Goal: Information Seeking & Learning: Learn about a topic

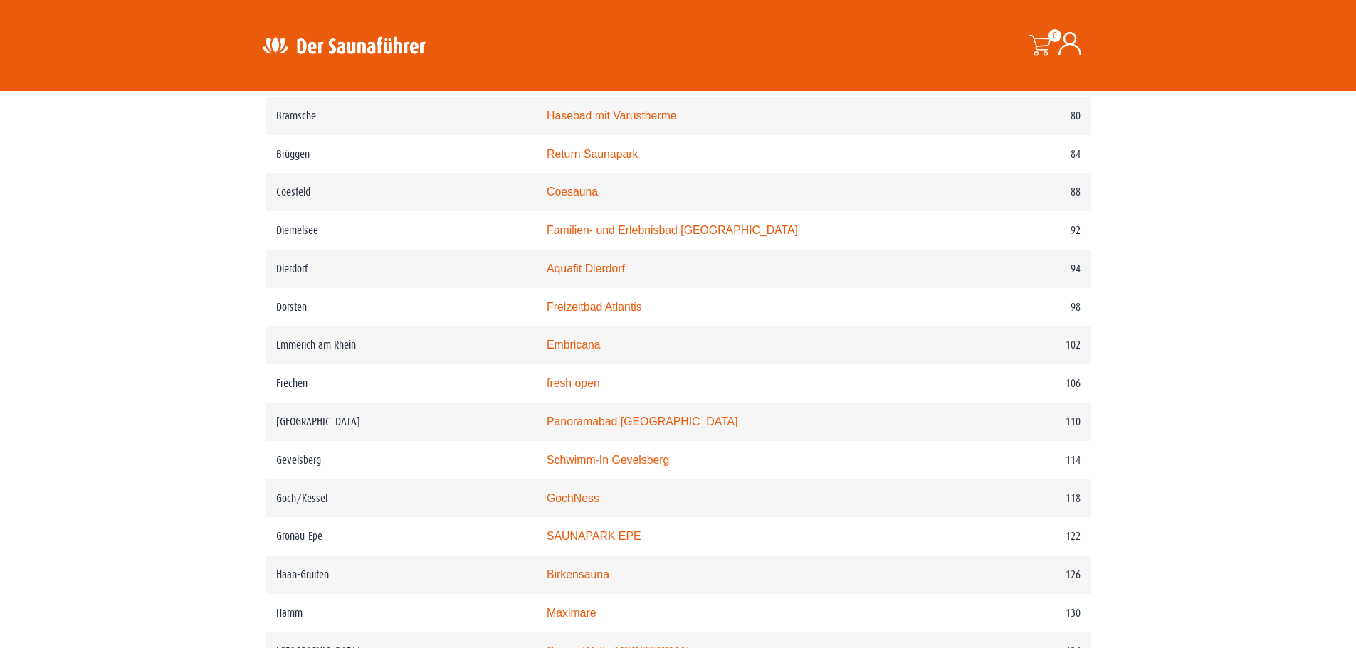
scroll to position [1637, 0]
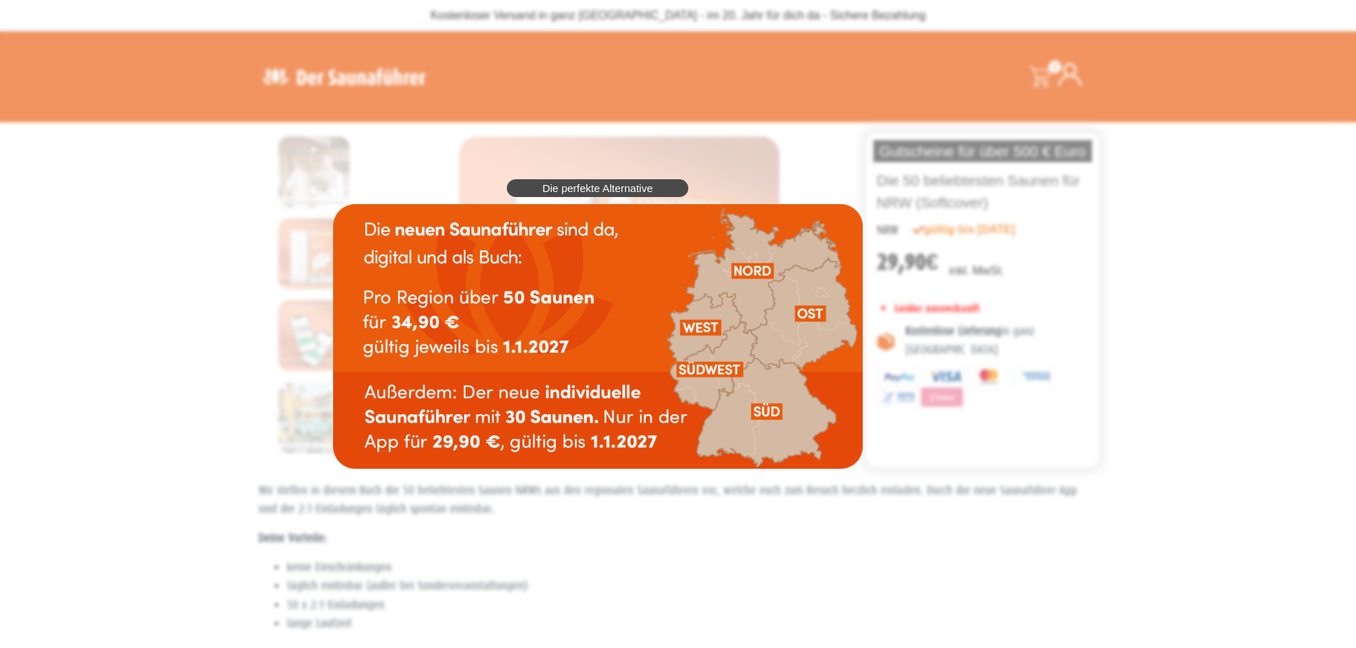
click at [729, 329] on img at bounding box center [597, 336] width 529 height 265
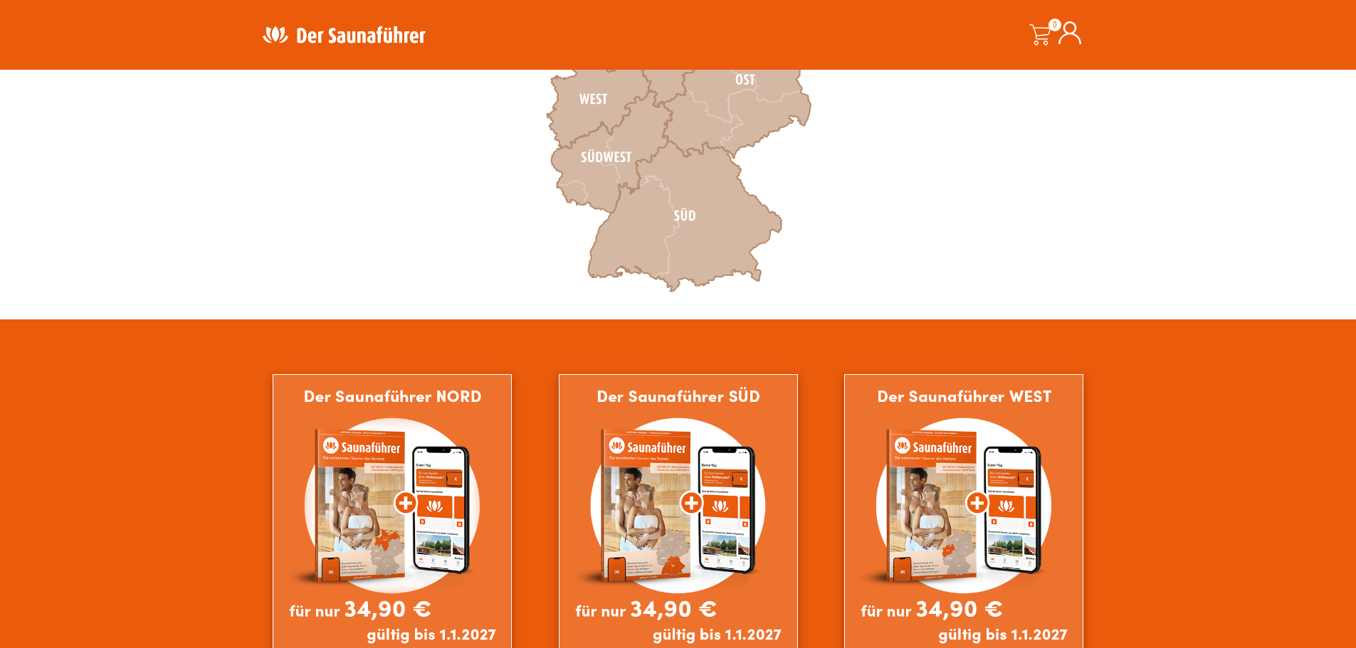
scroll to position [854, 0]
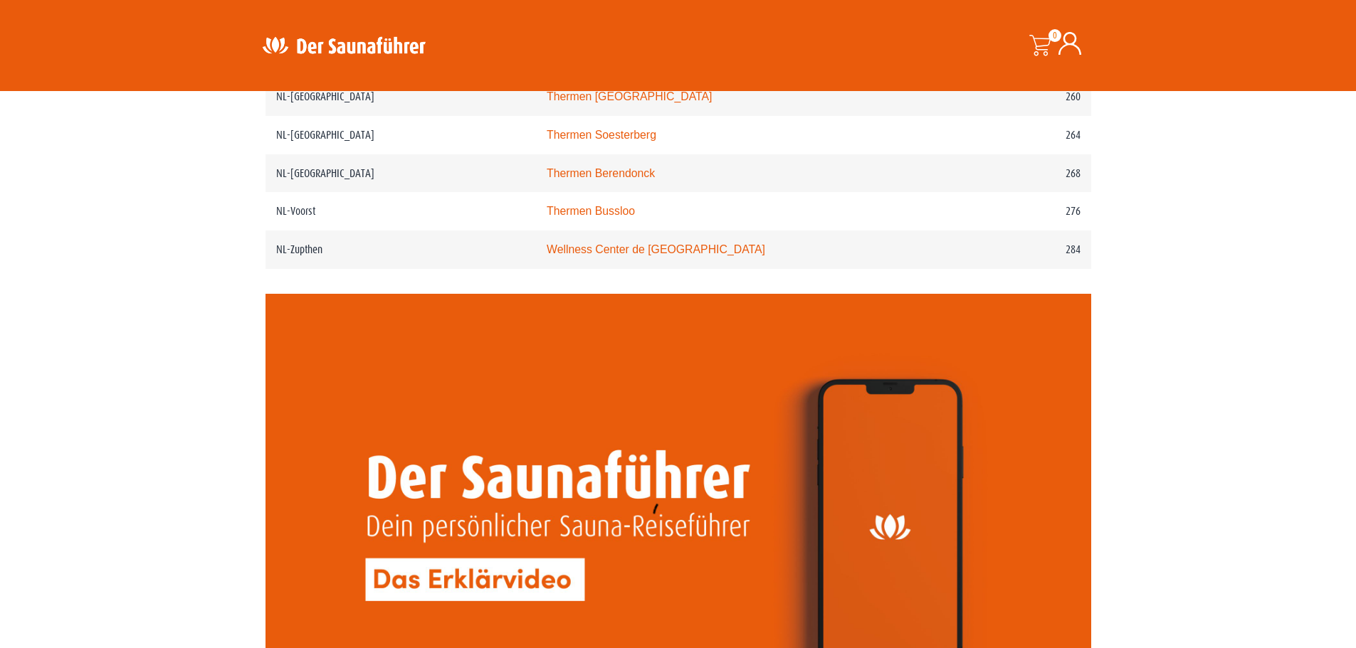
scroll to position [2775, 0]
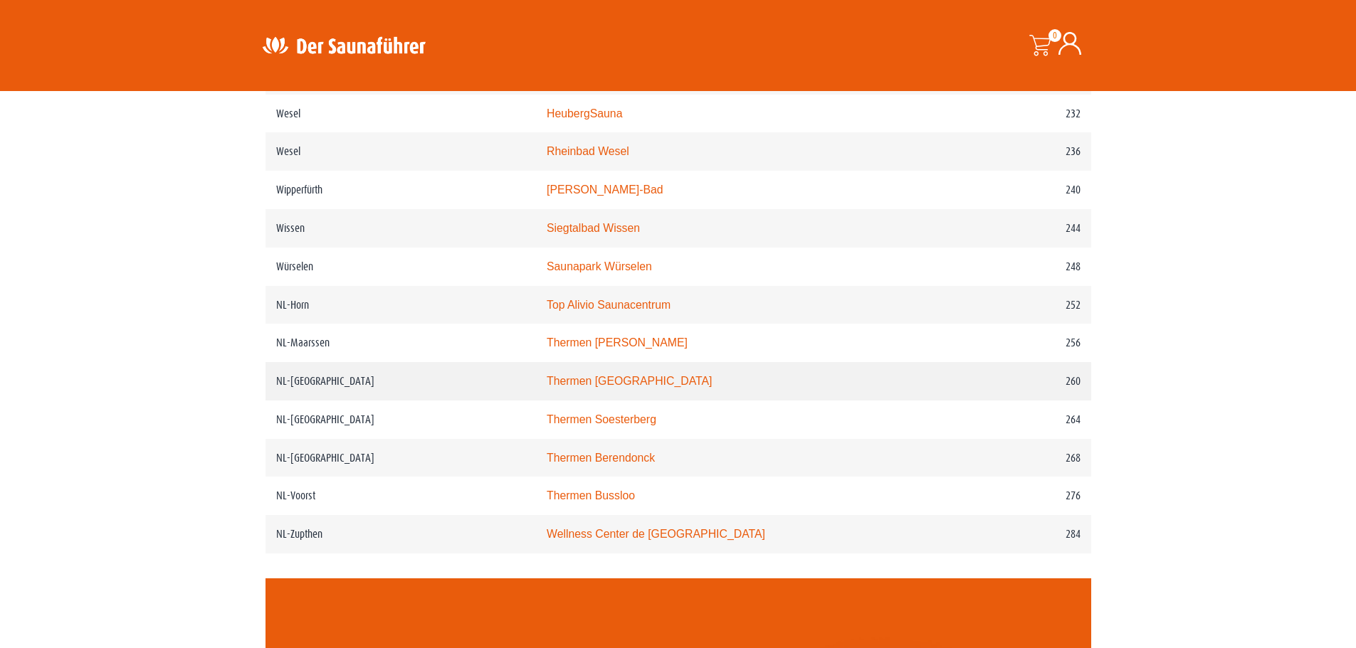
click at [617, 387] on link "Thermen Maastricht" at bounding box center [630, 381] width 166 height 12
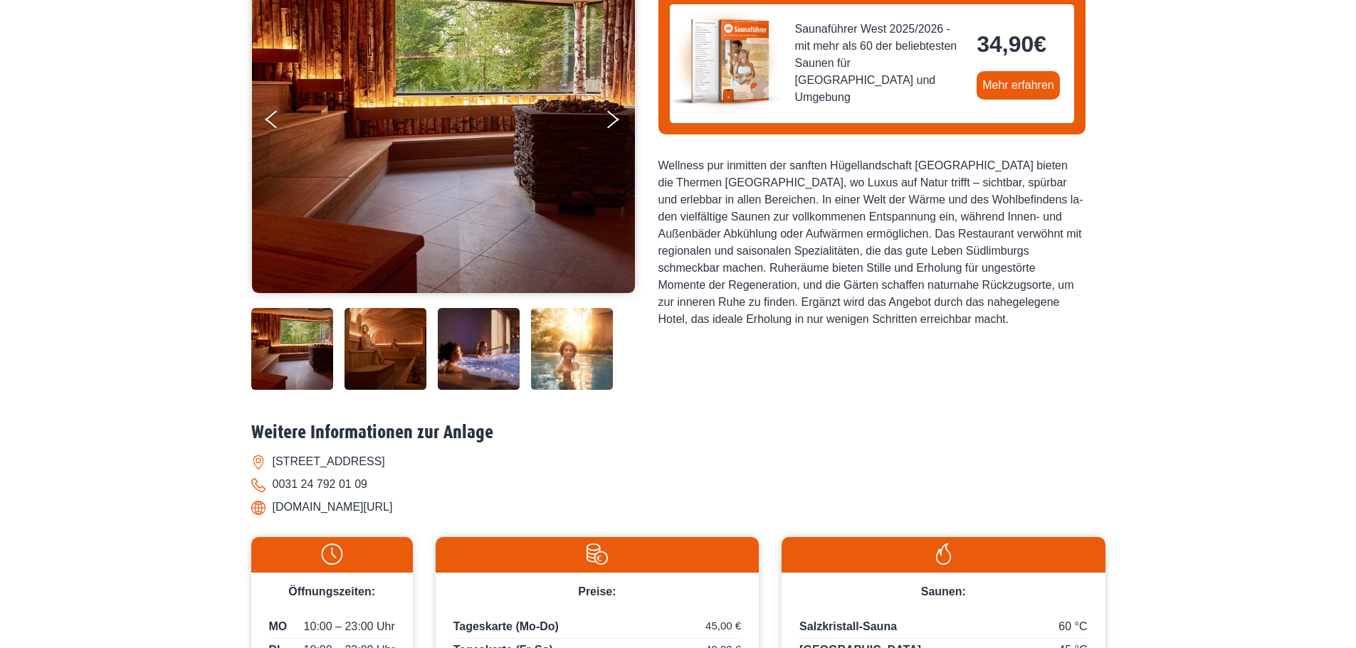
scroll to position [427, 0]
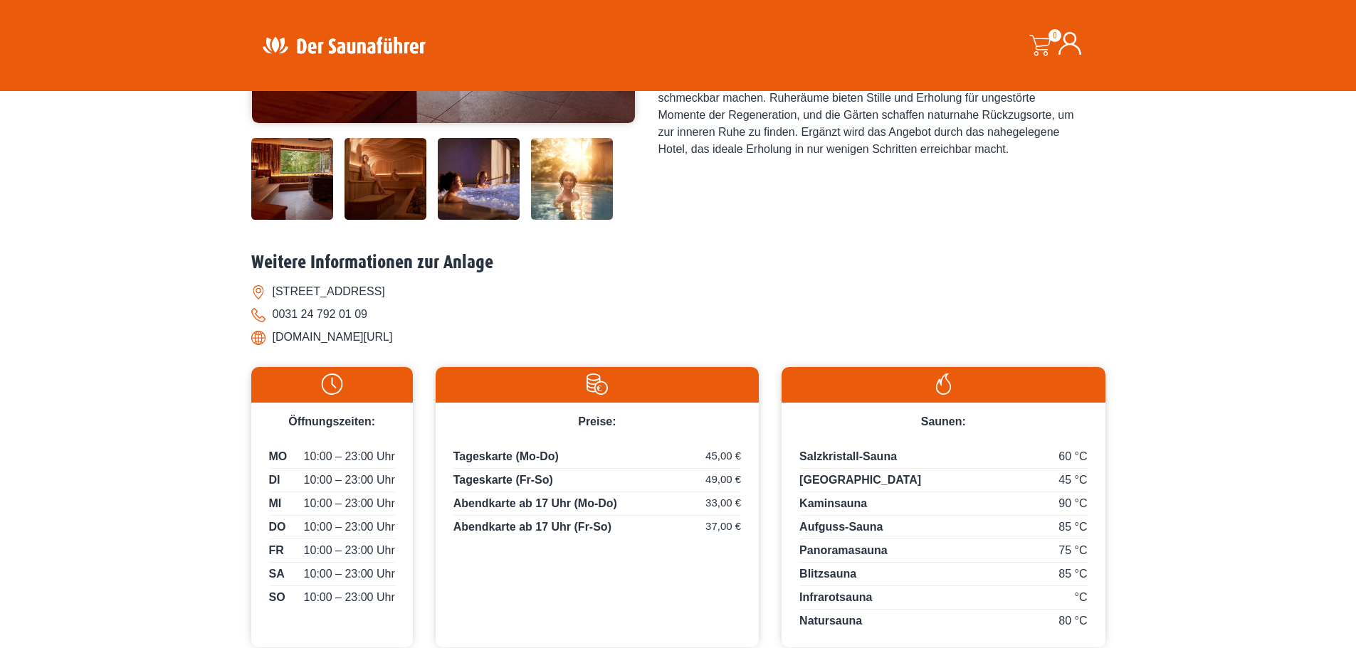
click at [490, 169] on img at bounding box center [479, 179] width 82 height 82
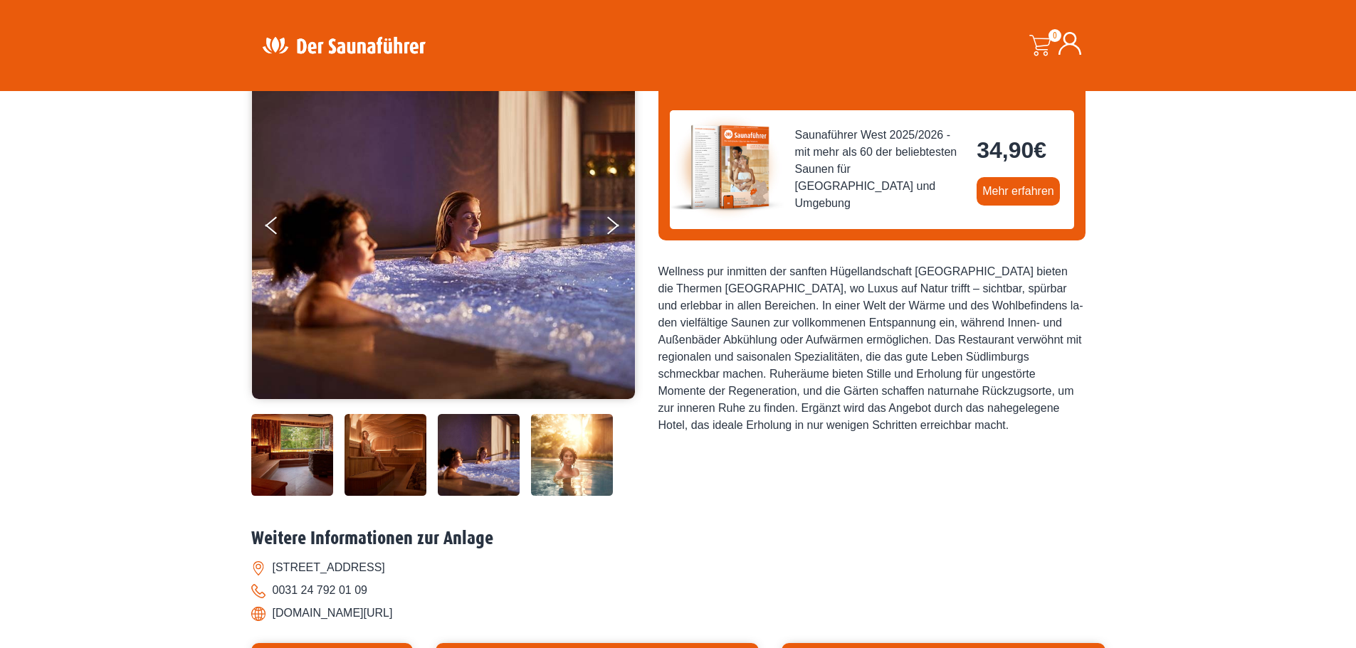
scroll to position [142, 0]
